Goal: Task Accomplishment & Management: Use online tool/utility

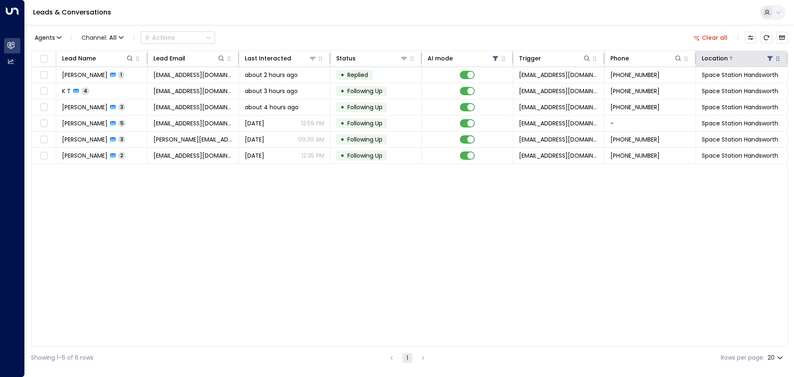
click at [769, 57] on icon at bounding box center [769, 58] width 5 height 5
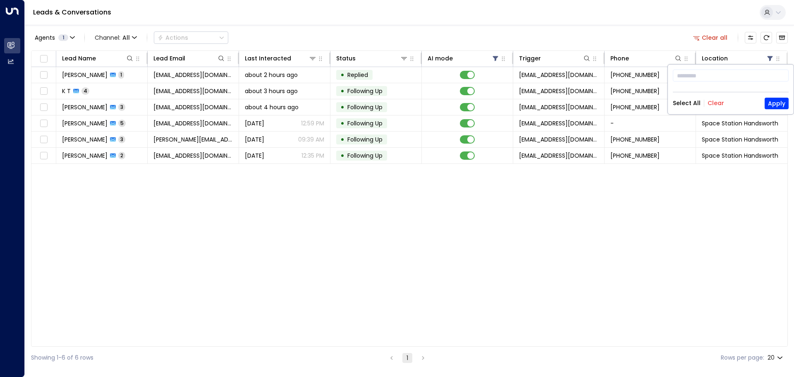
click at [711, 103] on button "Clear" at bounding box center [715, 103] width 17 height 7
click at [690, 102] on button "Select All" at bounding box center [687, 103] width 28 height 7
click at [776, 104] on button "Apply" at bounding box center [776, 104] width 24 height 12
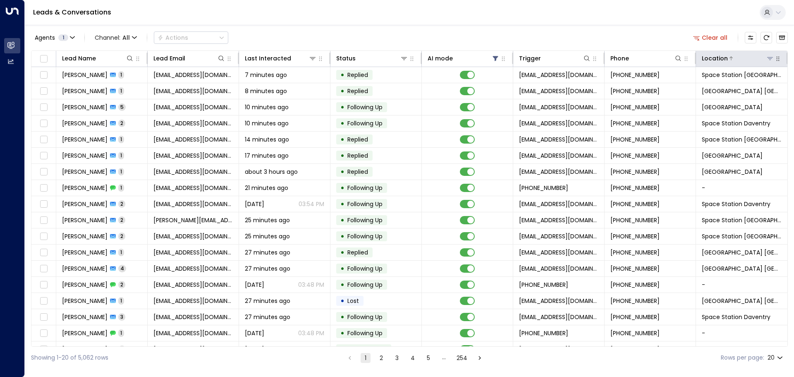
click at [767, 57] on icon at bounding box center [770, 58] width 6 height 3
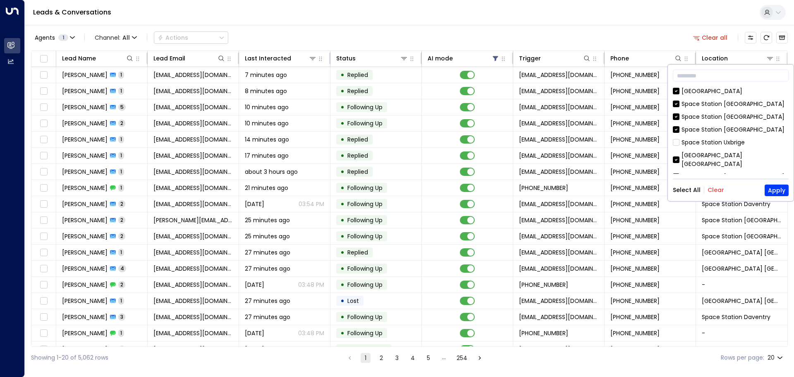
click at [716, 190] on button "Clear" at bounding box center [715, 189] width 17 height 7
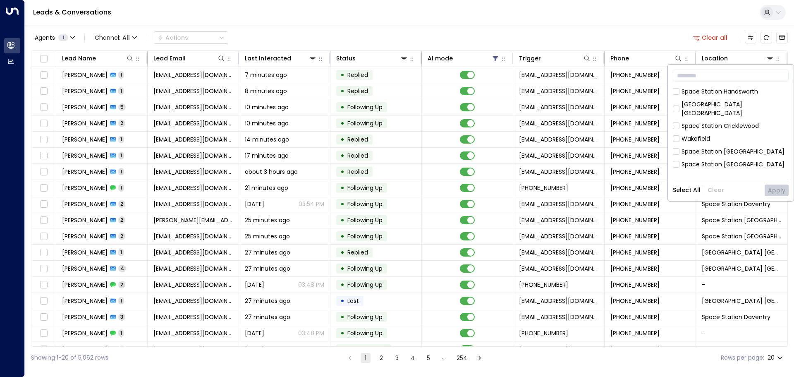
scroll to position [124, 0]
click at [776, 188] on button "Apply" at bounding box center [776, 190] width 24 height 12
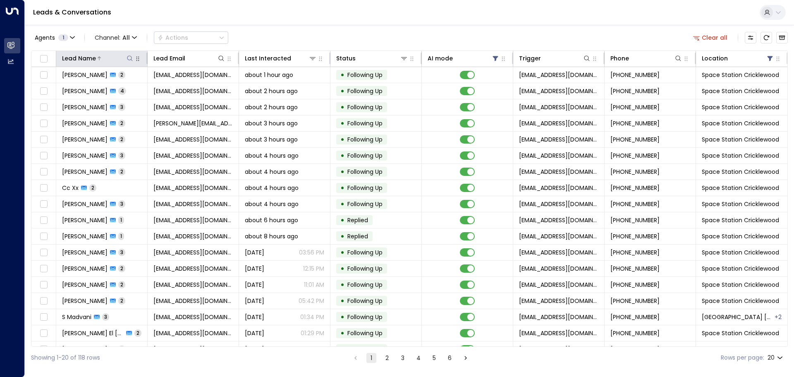
click at [129, 59] on icon at bounding box center [129, 58] width 7 height 7
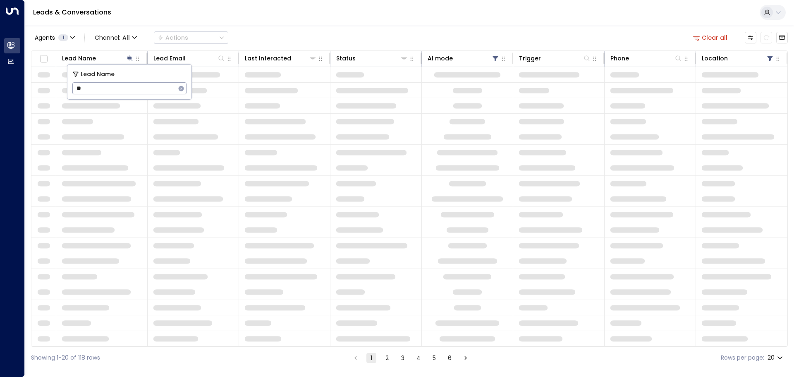
type input "**"
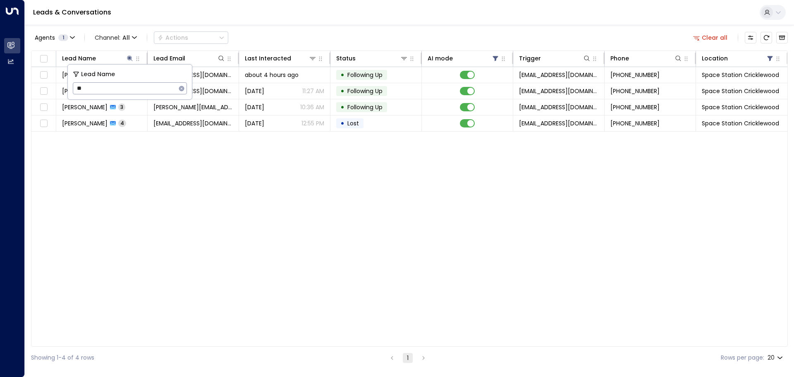
click at [210, 203] on div "Lead Name Lead Email Last Interacted Status AI mode Trigger Phone Location [GEO…" at bounding box center [409, 198] width 756 height 296
